Goal: Find specific page/section: Find specific page/section

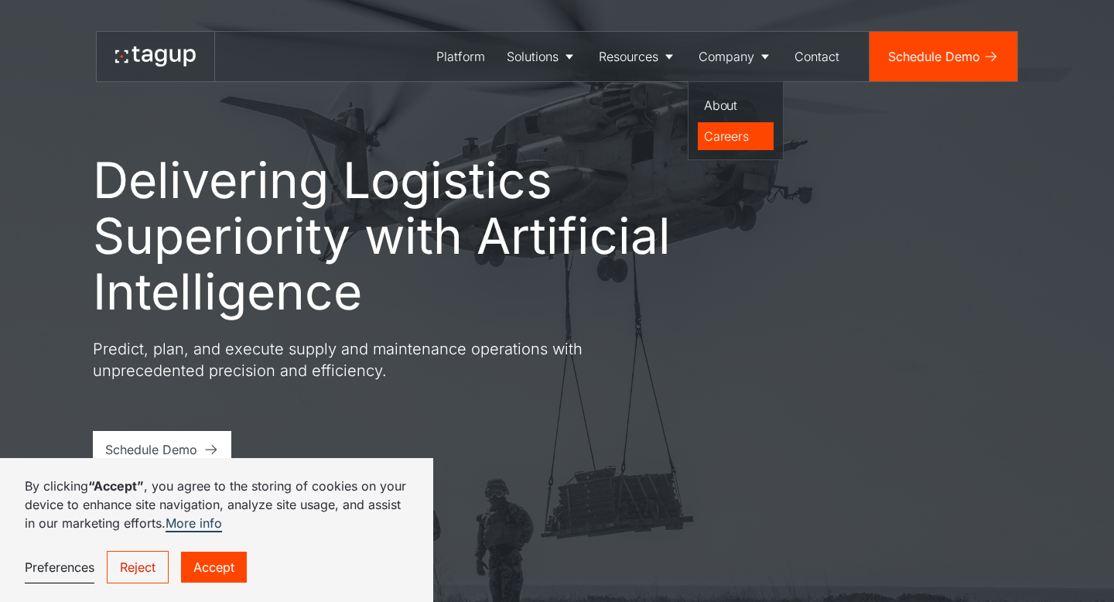
click at [721, 138] on div "Careers" at bounding box center [735, 136] width 63 height 19
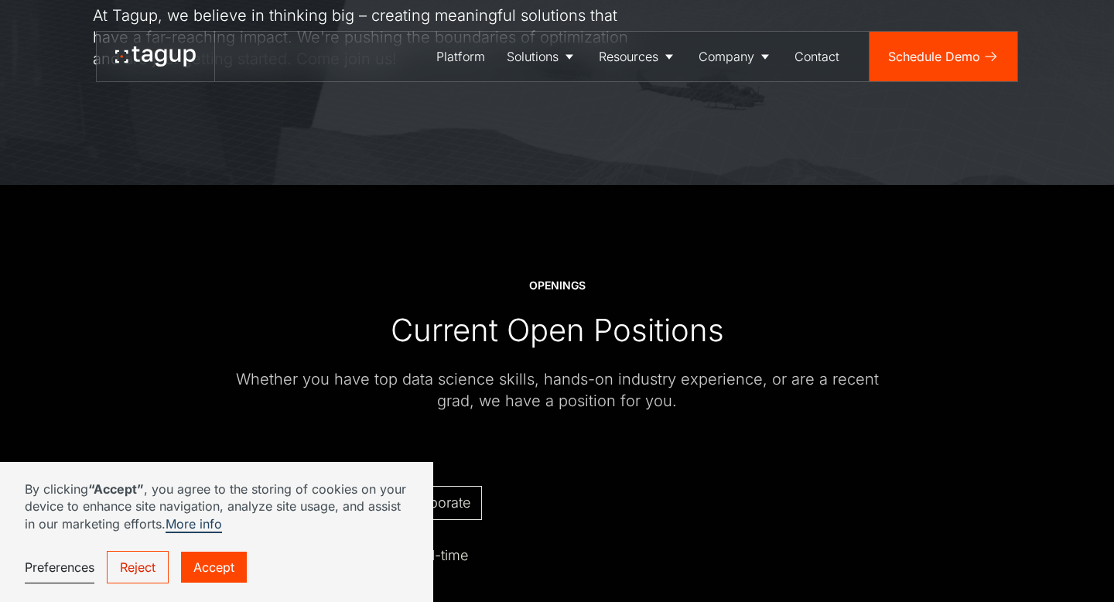
scroll to position [424, 0]
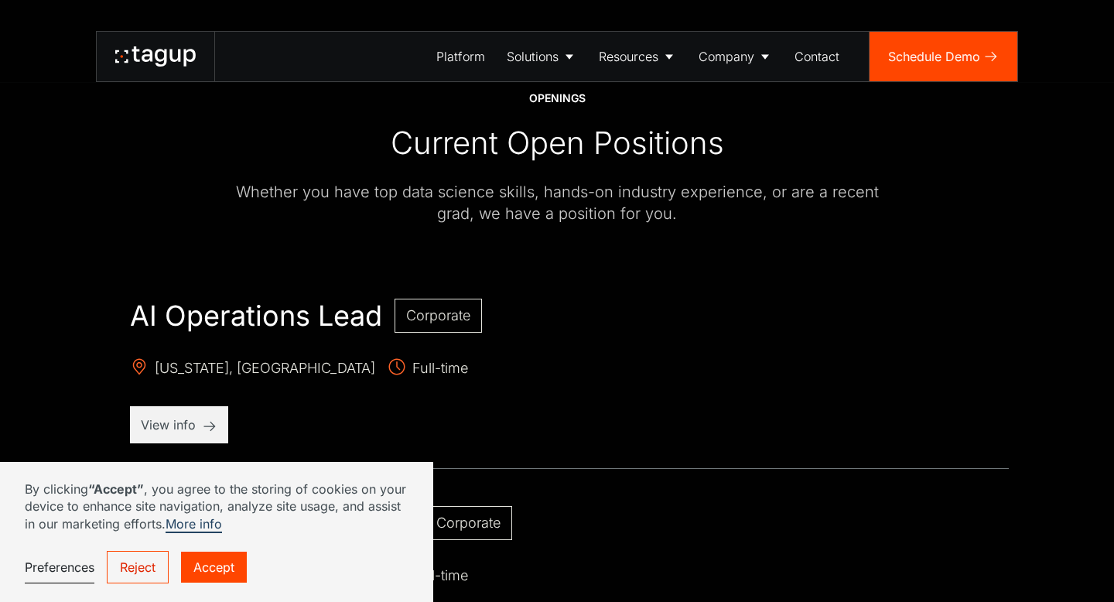
click at [206, 564] on link "Accept" at bounding box center [214, 567] width 66 height 31
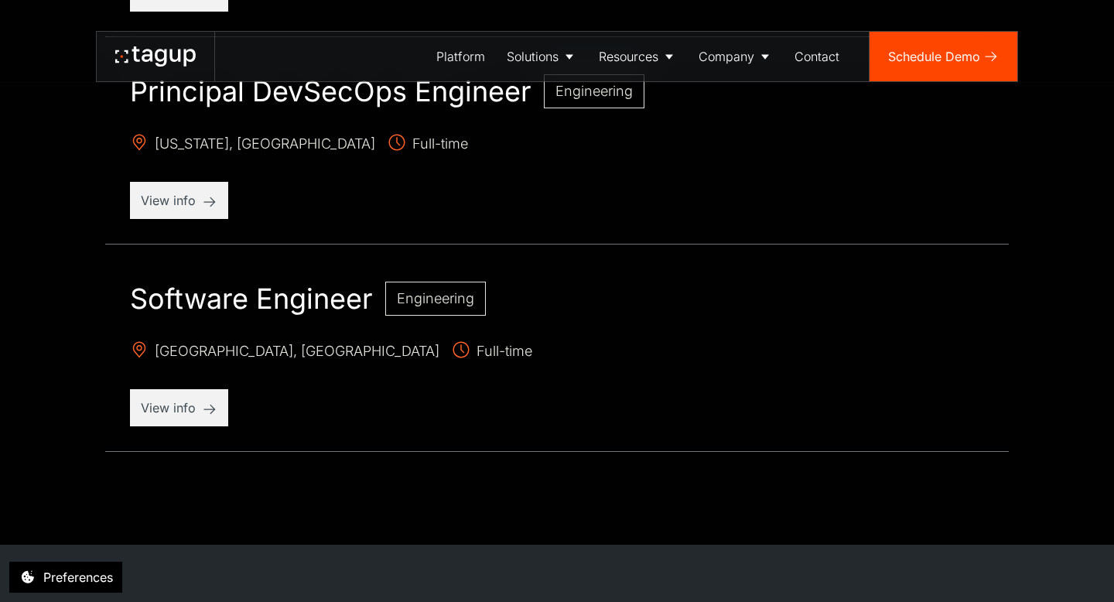
scroll to position [1382, 0]
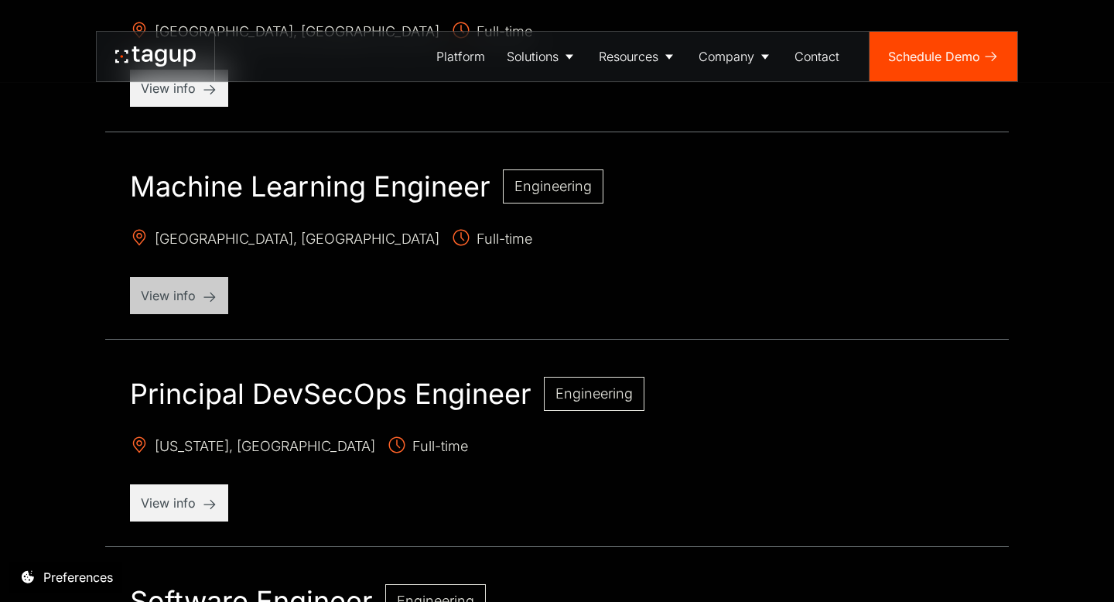
click at [212, 299] on p "View info" at bounding box center [179, 295] width 77 height 19
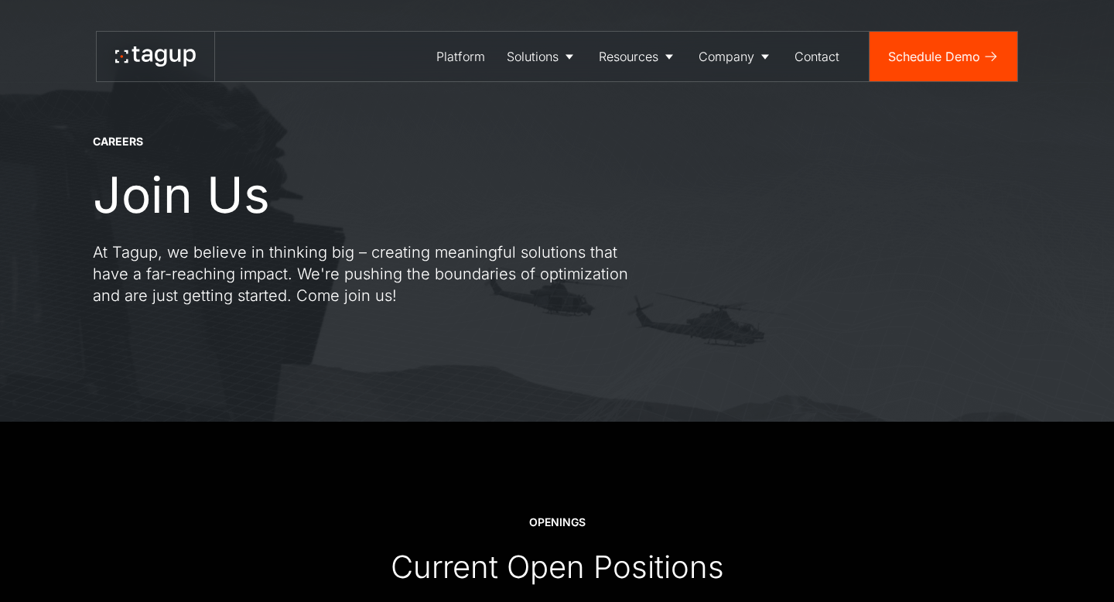
scroll to position [2582, 0]
